Goal: Task Accomplishment & Management: Use online tool/utility

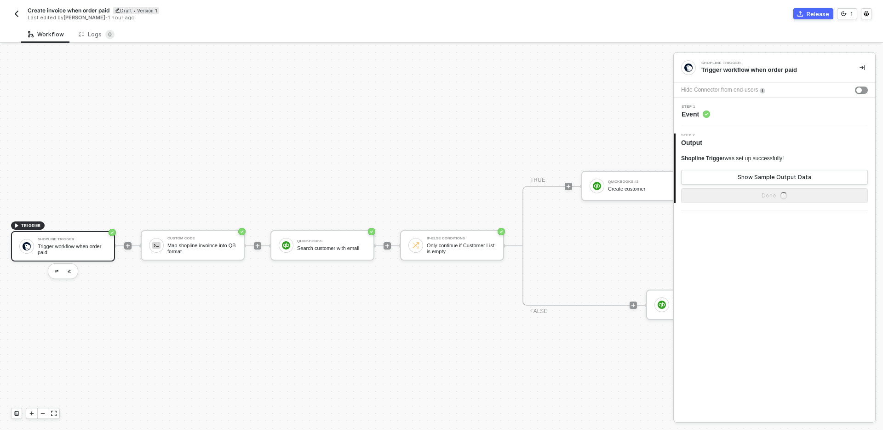
scroll to position [17, 0]
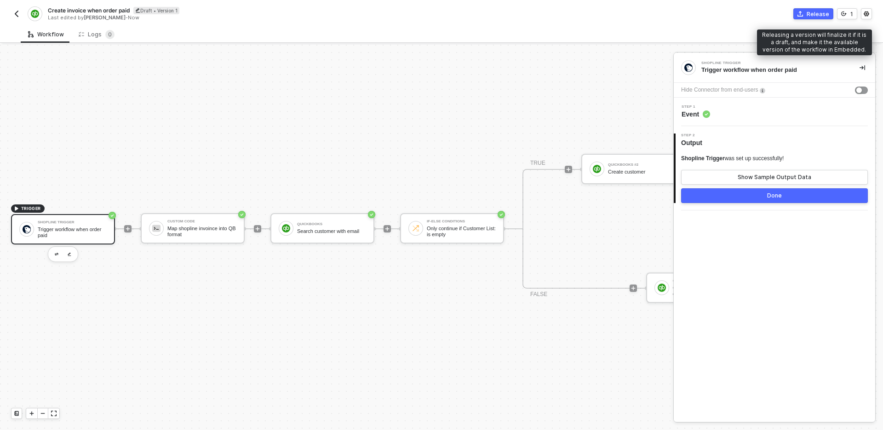
click at [810, 13] on div "Release" at bounding box center [818, 14] width 23 height 8
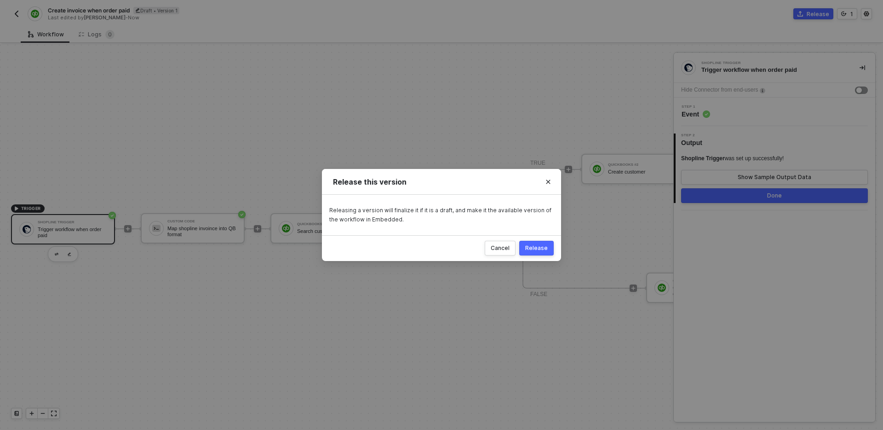
click at [543, 247] on div "Release" at bounding box center [536, 247] width 23 height 7
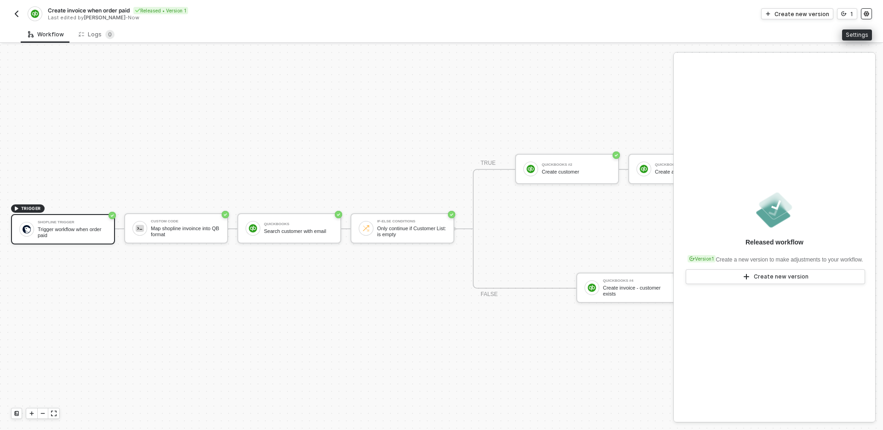
click at [866, 12] on icon "icon-settings" at bounding box center [866, 14] width 5 height 5
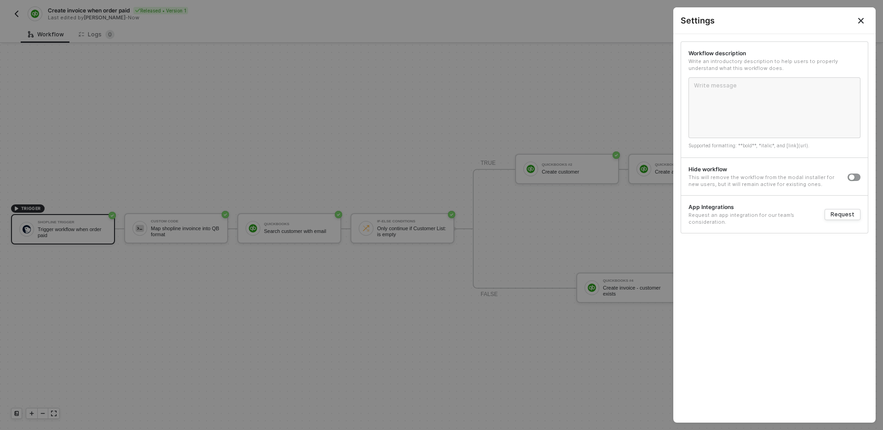
click at [858, 23] on icon "Close" at bounding box center [861, 21] width 6 height 6
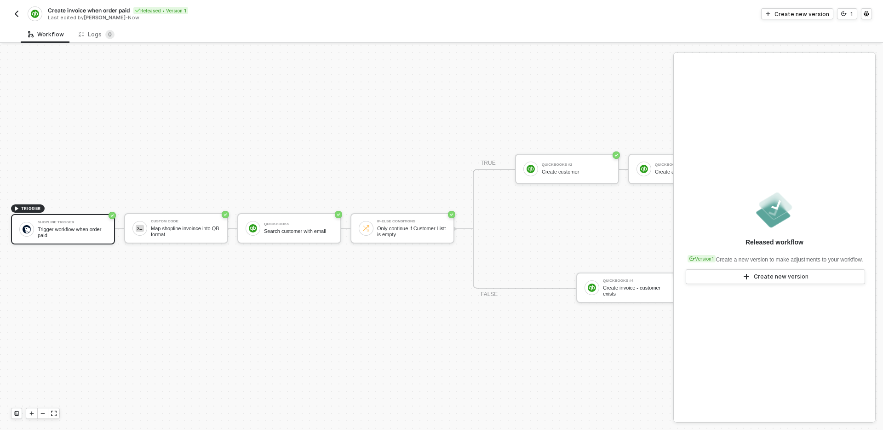
click at [16, 12] on img "button" at bounding box center [16, 13] width 7 height 7
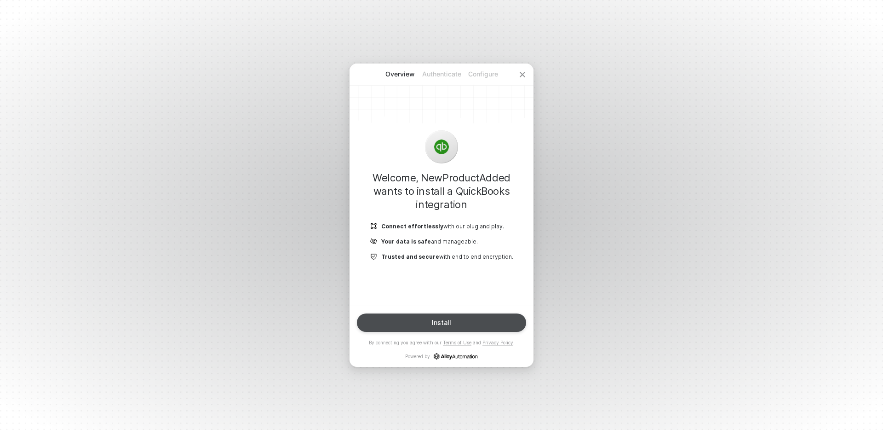
click at [460, 321] on button "Install" at bounding box center [441, 322] width 169 height 18
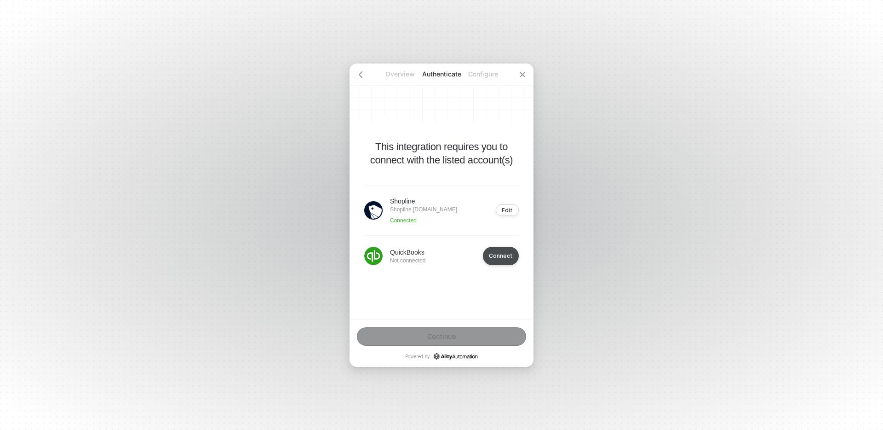
click at [503, 259] on div "Connect" at bounding box center [501, 255] width 24 height 7
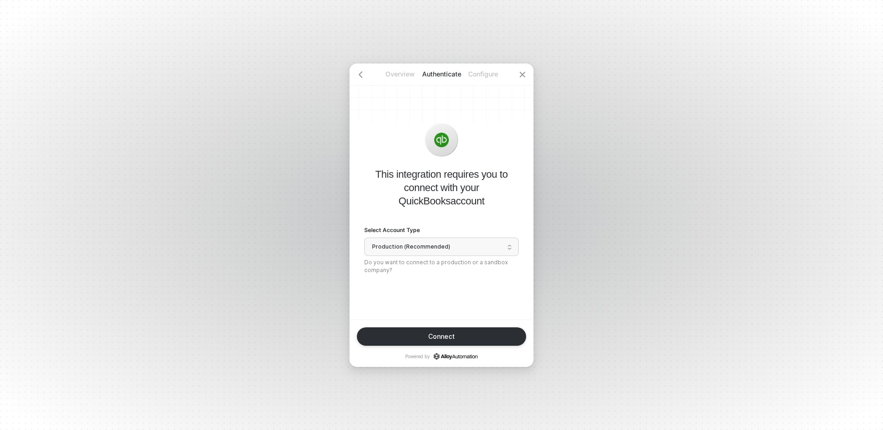
click at [449, 244] on span "Production (Recommended)" at bounding box center [441, 247] width 139 height 14
click at [441, 282] on div "Sandbox" at bounding box center [441, 282] width 143 height 9
click at [472, 332] on button "Connect" at bounding box center [441, 336] width 169 height 18
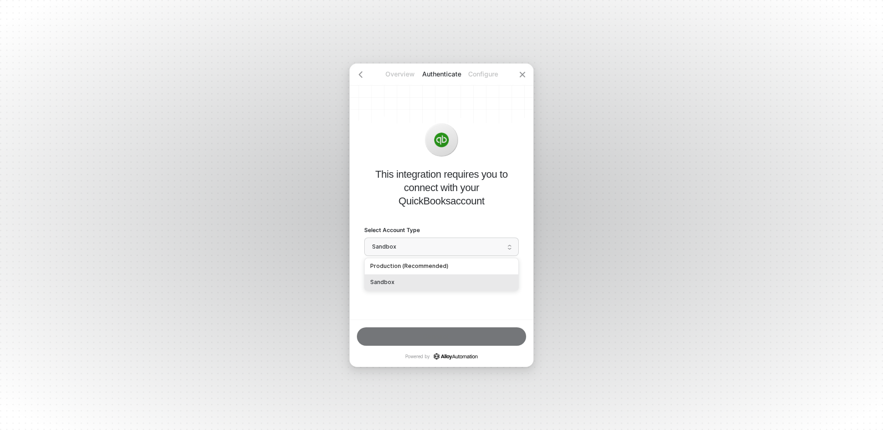
click at [445, 246] on span "Sandbox" at bounding box center [441, 247] width 139 height 14
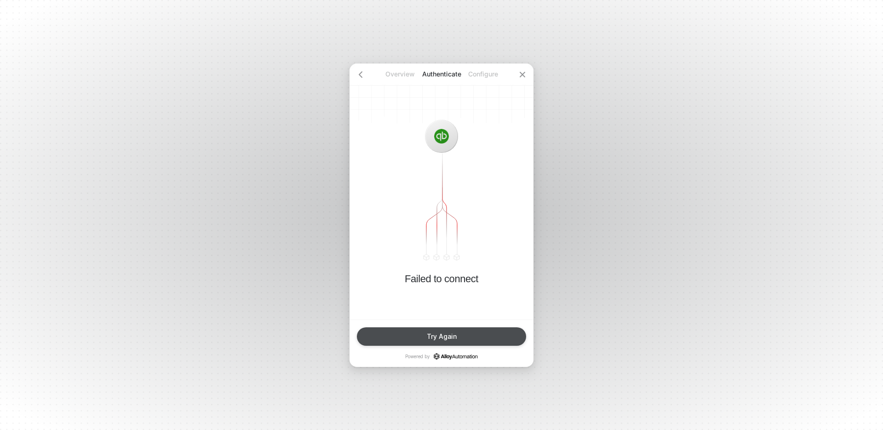
click at [470, 336] on button "Try Again" at bounding box center [441, 336] width 169 height 18
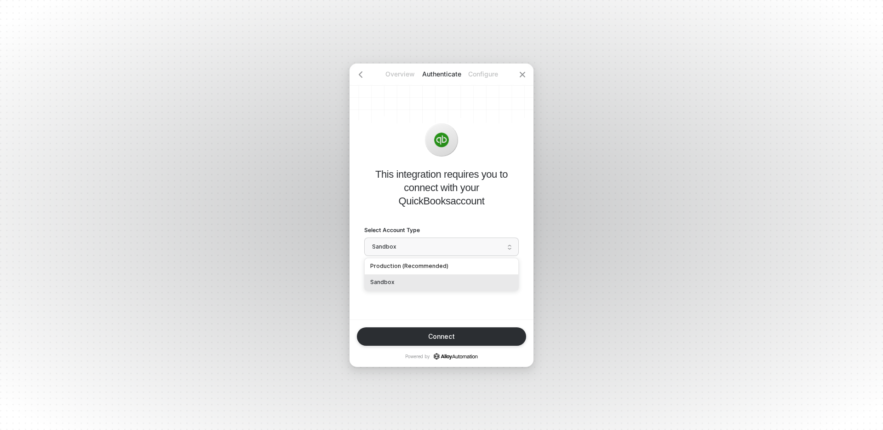
click at [436, 247] on span "Sandbox" at bounding box center [441, 247] width 139 height 14
click at [431, 260] on div "Production (Recommended)" at bounding box center [442, 266] width 154 height 16
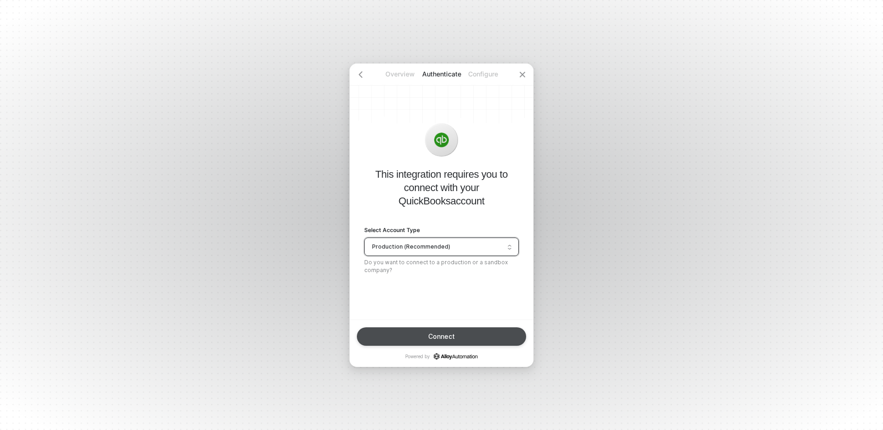
click at [460, 335] on button "Connect" at bounding box center [441, 336] width 169 height 18
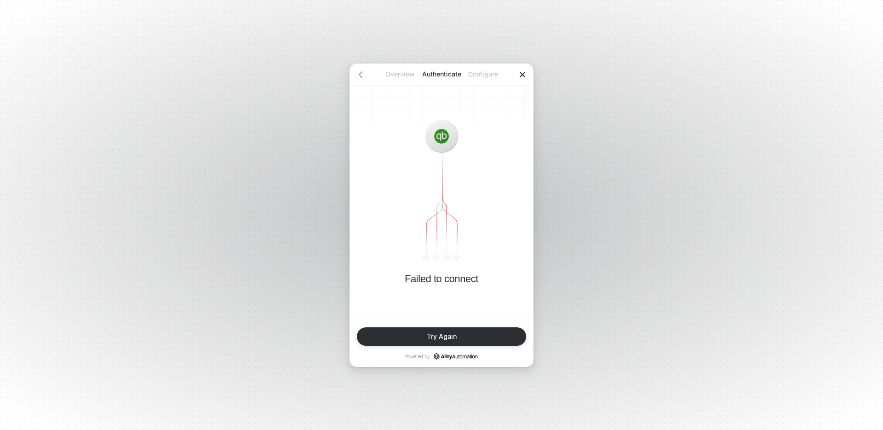
click at [523, 71] on icon "icon-close" at bounding box center [522, 74] width 7 height 7
click at [526, 73] on div at bounding box center [523, 74] width 22 height 22
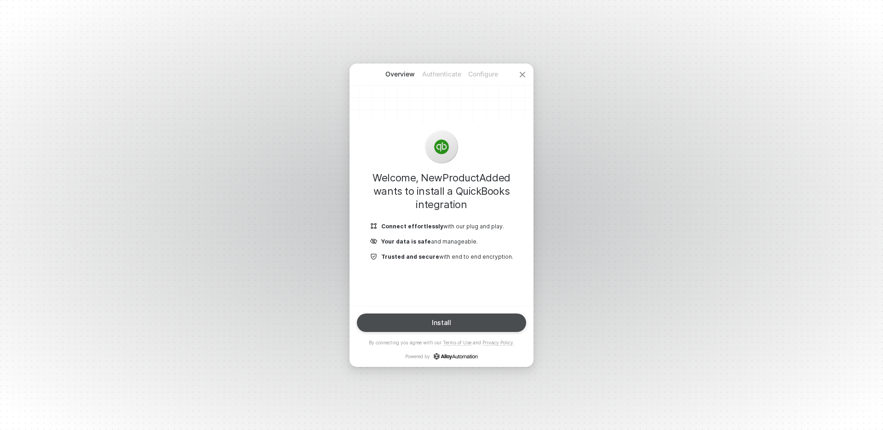
click at [473, 318] on button "Install" at bounding box center [441, 322] width 169 height 18
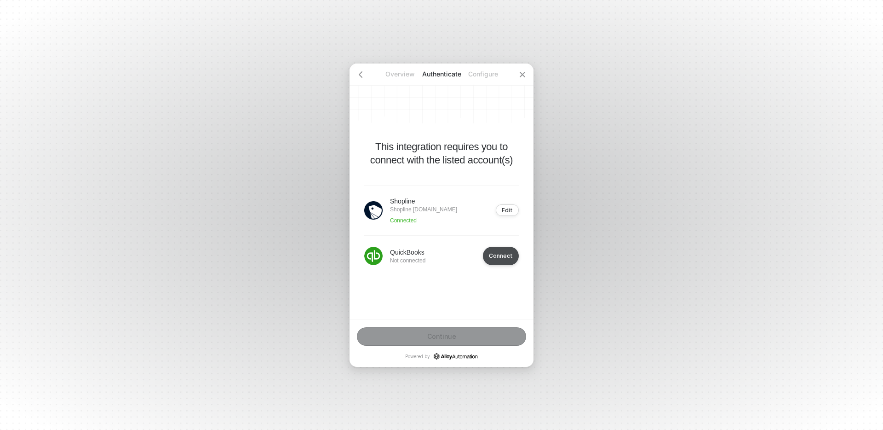
click at [503, 254] on button "Connect" at bounding box center [501, 256] width 36 height 18
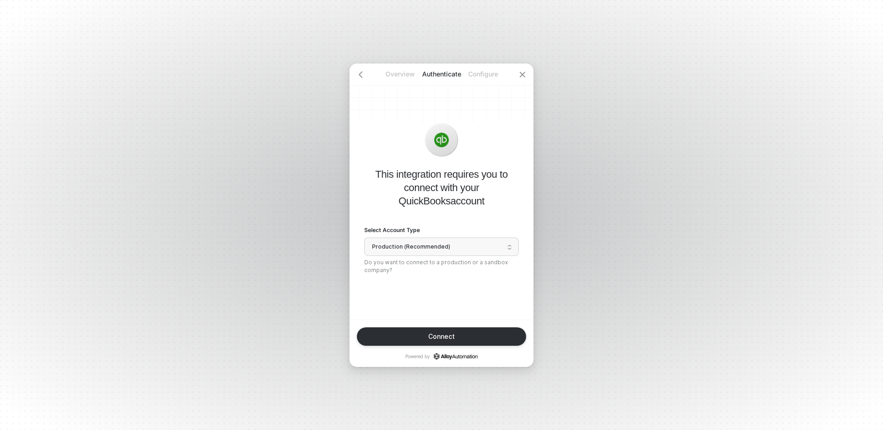
click at [477, 250] on span "Production (Recommended)" at bounding box center [441, 247] width 139 height 14
click at [420, 281] on div "Sandbox" at bounding box center [441, 282] width 143 height 9
click at [489, 328] on button "Connect" at bounding box center [441, 336] width 169 height 18
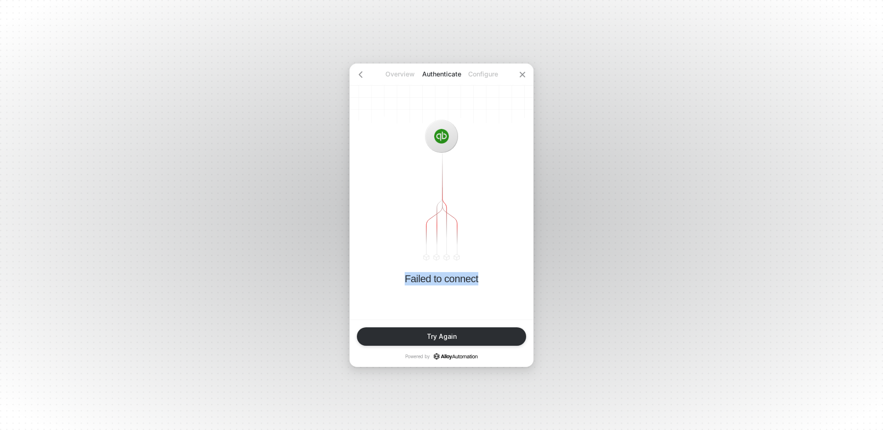
drag, startPoint x: 404, startPoint y: 276, endPoint x: 478, endPoint y: 282, distance: 74.3
click at [478, 283] on div "Failed to connect" at bounding box center [442, 191] width 184 height 256
click at [478, 282] on div "Failed to connect" at bounding box center [442, 191] width 184 height 256
click at [481, 73] on p "Configure" at bounding box center [482, 73] width 41 height 9
click at [391, 75] on p "Overview" at bounding box center [400, 73] width 41 height 9
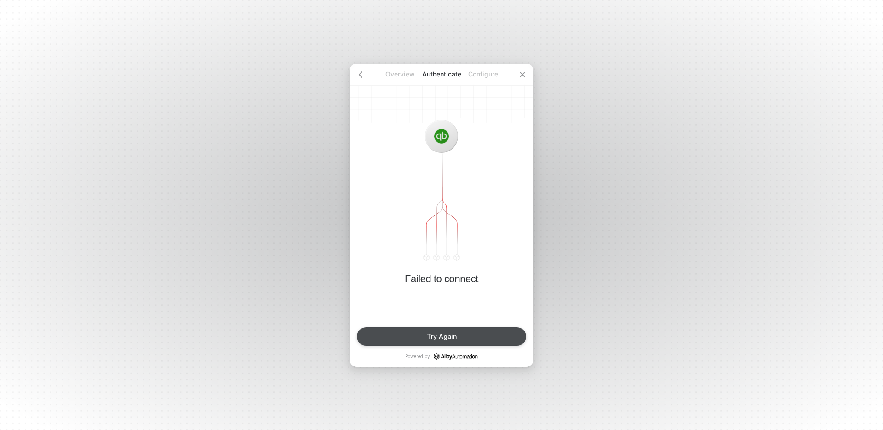
click at [462, 330] on button "Try Again" at bounding box center [441, 336] width 169 height 18
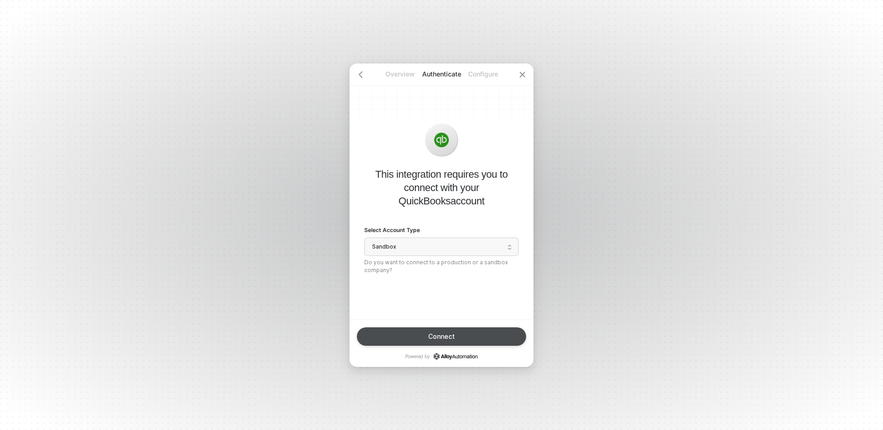
click at [459, 330] on button "Connect" at bounding box center [441, 336] width 169 height 18
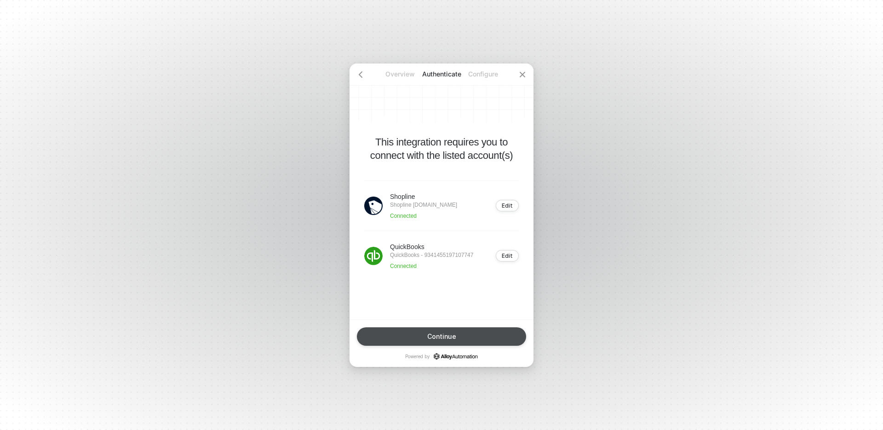
click at [462, 334] on button "Continue" at bounding box center [441, 336] width 169 height 18
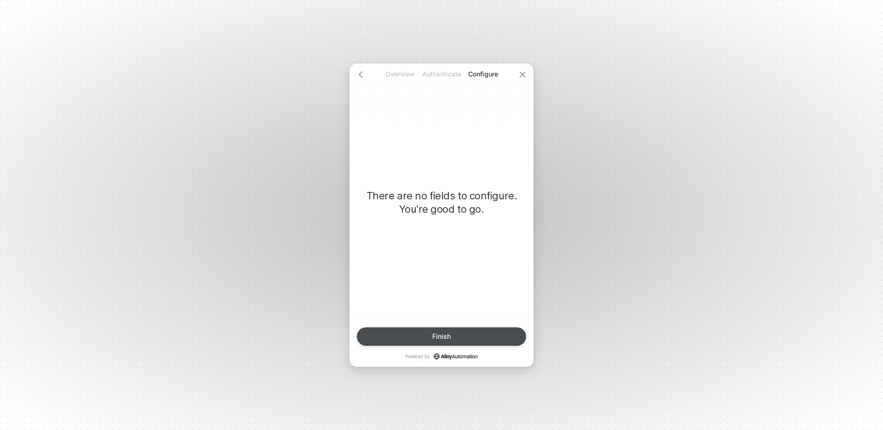
click at [481, 332] on button "Finish" at bounding box center [441, 336] width 169 height 18
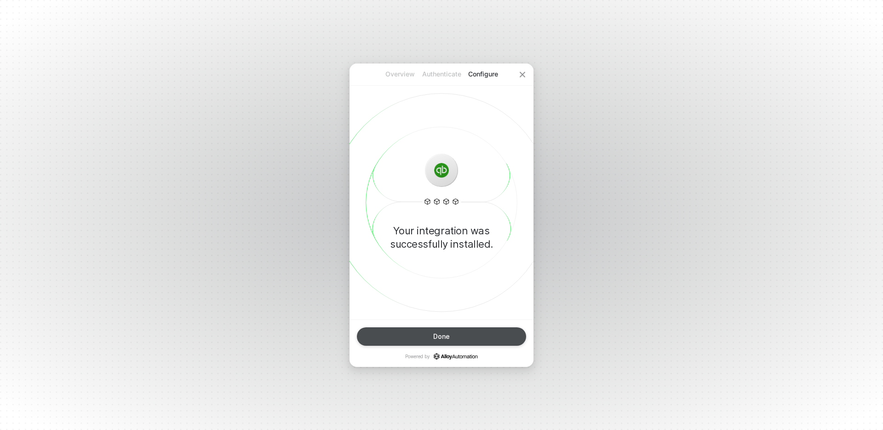
click at [468, 337] on button "Done" at bounding box center [441, 336] width 169 height 18
click at [440, 339] on div "Done" at bounding box center [441, 336] width 17 height 7
click at [441, 334] on div "Done" at bounding box center [441, 336] width 17 height 7
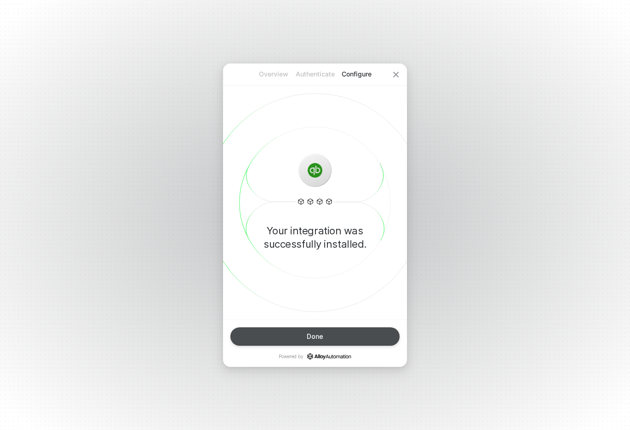
click at [314, 337] on div "Done" at bounding box center [315, 336] width 17 height 7
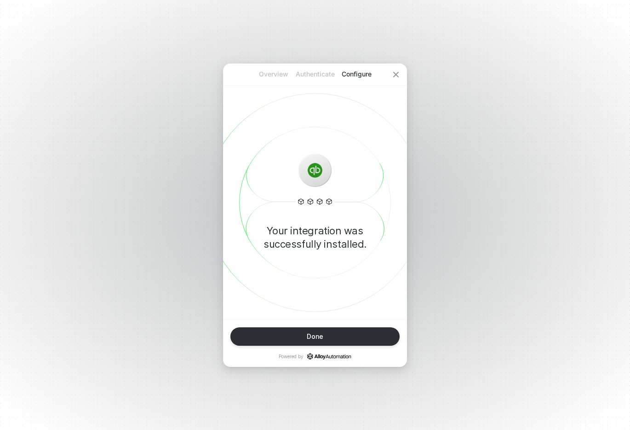
click at [320, 304] on div "Your integration was successfully installed." at bounding box center [315, 191] width 184 height 256
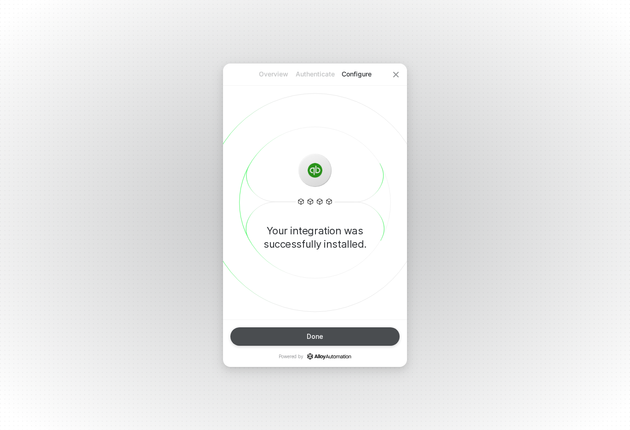
click at [322, 336] on div "Done" at bounding box center [315, 336] width 17 height 7
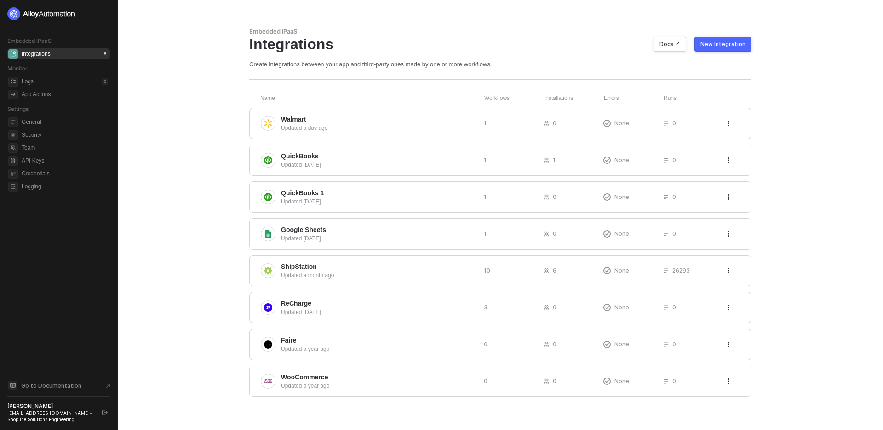
click at [188, 172] on main "Embedded iPaaS Integrations Docs ↗ New Integration Create integrations between …" at bounding box center [441, 215] width 883 height 430
click at [527, 161] on div "1" at bounding box center [514, 160] width 60 height 8
